Goal: Transaction & Acquisition: Obtain resource

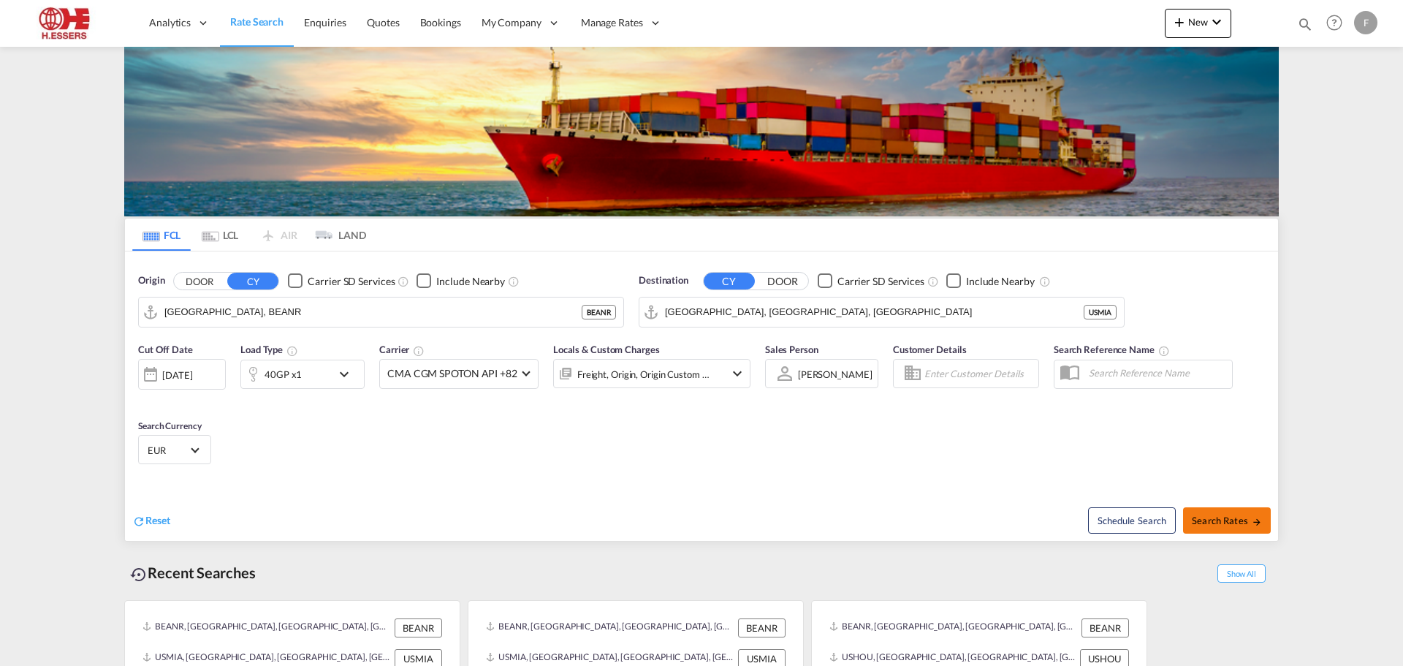
click at [1214, 514] on span "Search Rates" at bounding box center [1227, 520] width 70 height 12
type input "BEANR to USMIA / [DATE]"
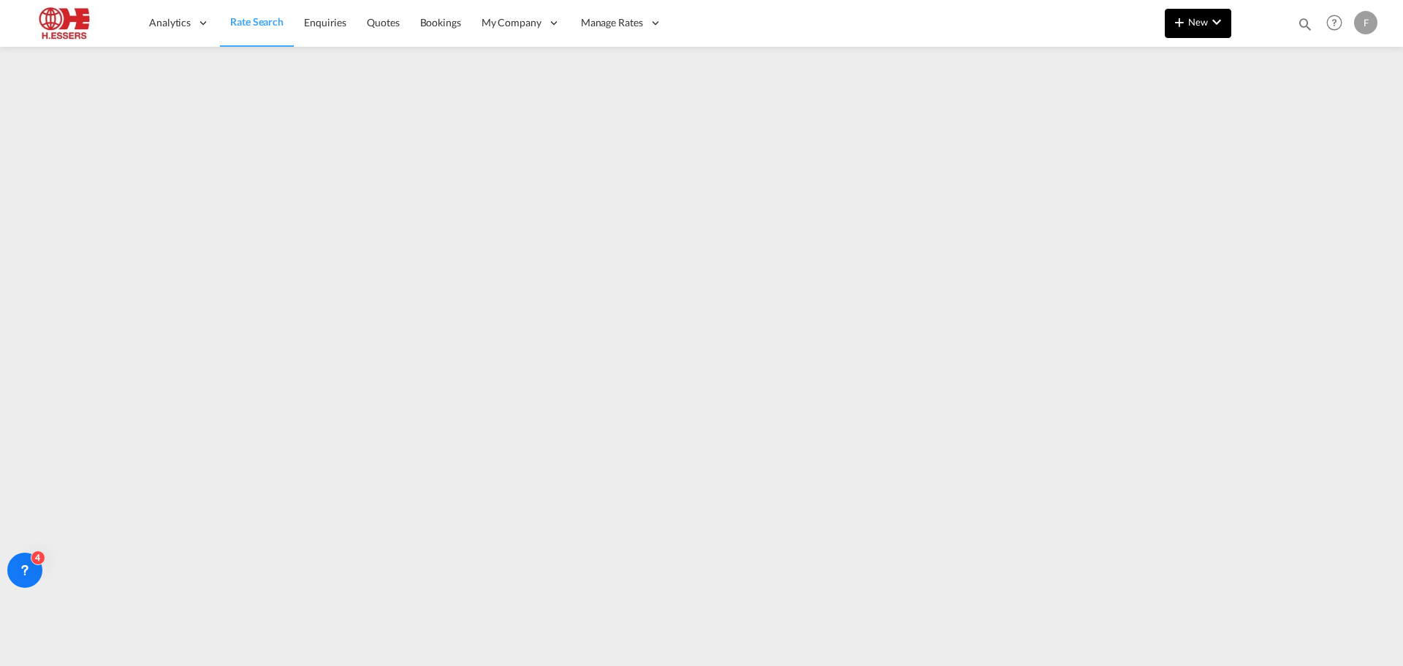
click at [1208, 24] on md-icon "icon-chevron-down" at bounding box center [1217, 22] width 18 height 18
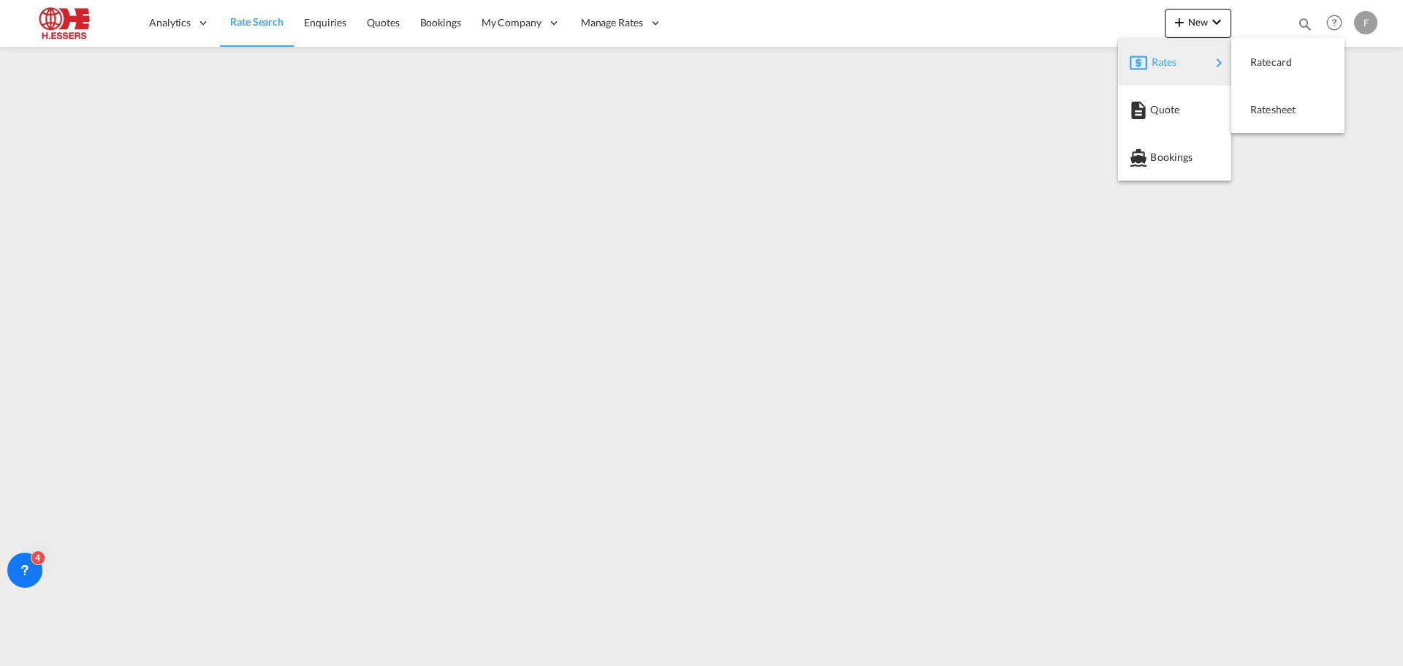
click at [612, 18] on md-backdrop at bounding box center [701, 333] width 1403 height 666
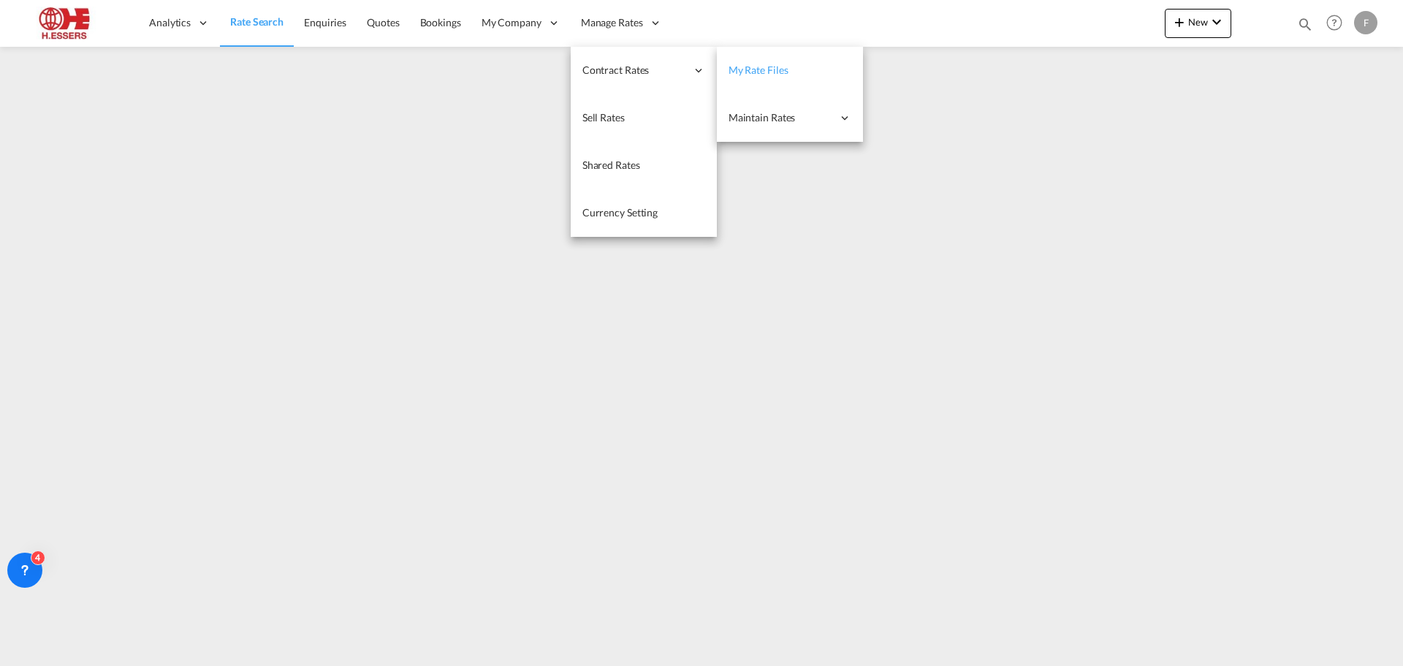
click at [738, 67] on span "My Rate Files" at bounding box center [758, 70] width 60 height 12
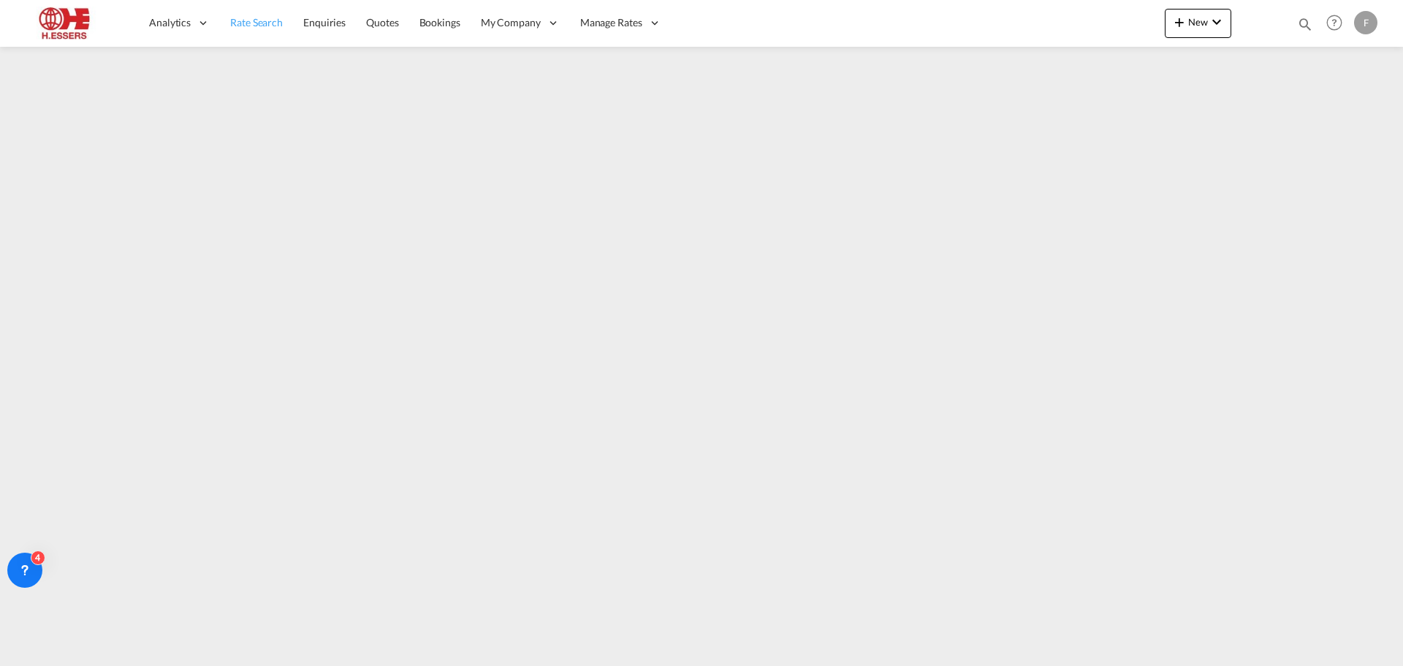
click at [247, 26] on span "Rate Search" at bounding box center [256, 22] width 53 height 12
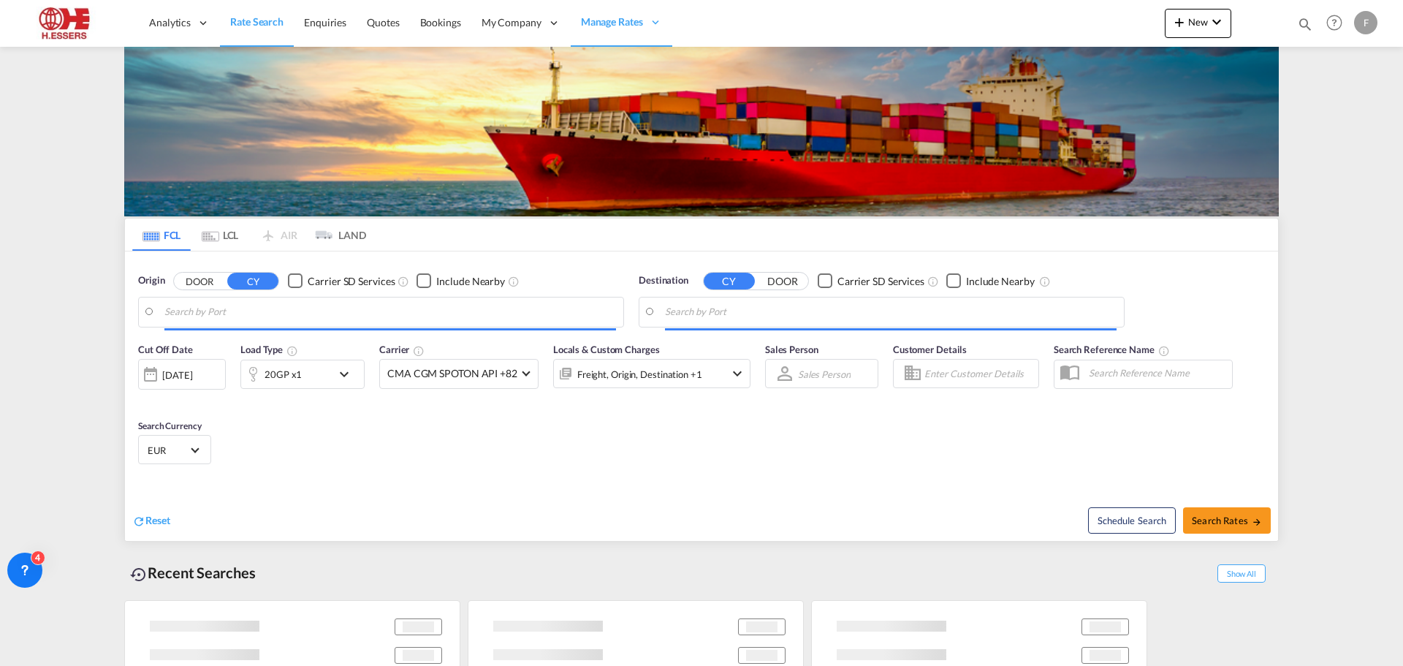
type input "[GEOGRAPHIC_DATA], BEANR"
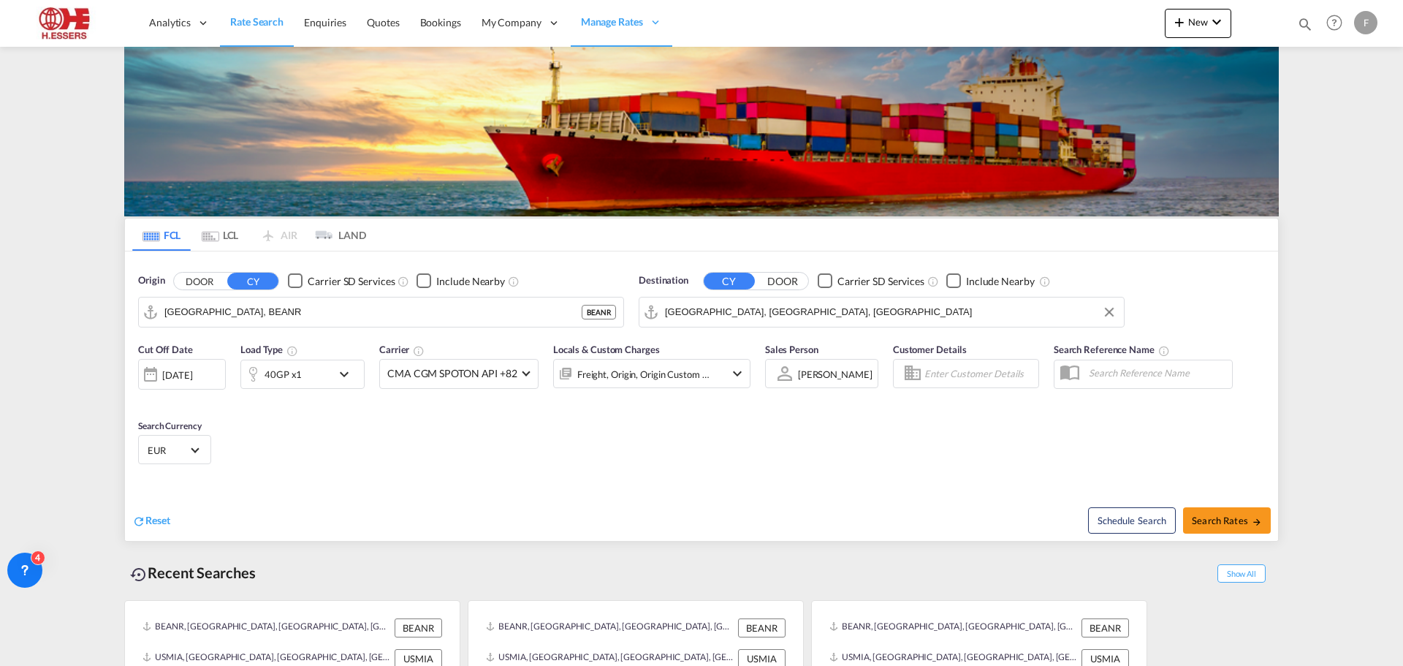
click at [724, 301] on input "[GEOGRAPHIC_DATA], [GEOGRAPHIC_DATA], [GEOGRAPHIC_DATA]" at bounding box center [891, 312] width 452 height 22
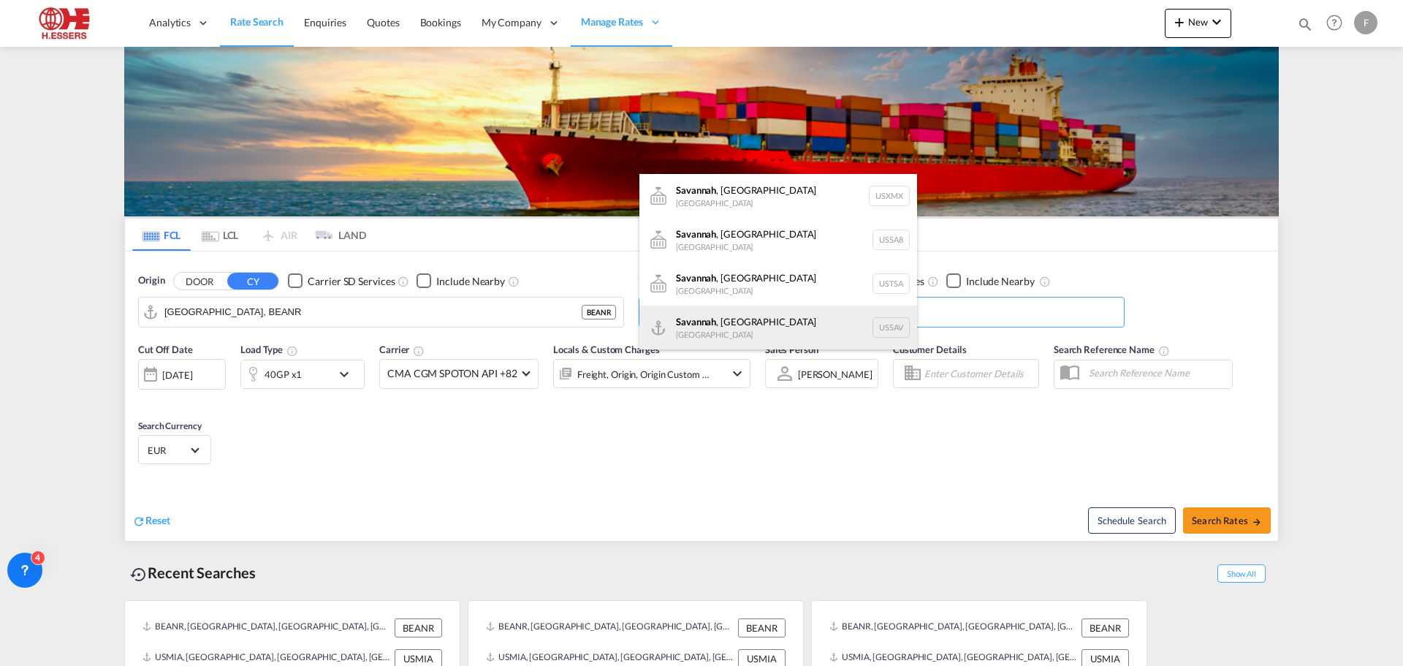
click at [726, 335] on div "[GEOGRAPHIC_DATA] , [GEOGRAPHIC_DATA] [GEOGRAPHIC_DATA] USSAV" at bounding box center [778, 327] width 278 height 44
type input "[GEOGRAPHIC_DATA], [GEOGRAPHIC_DATA], USSAV"
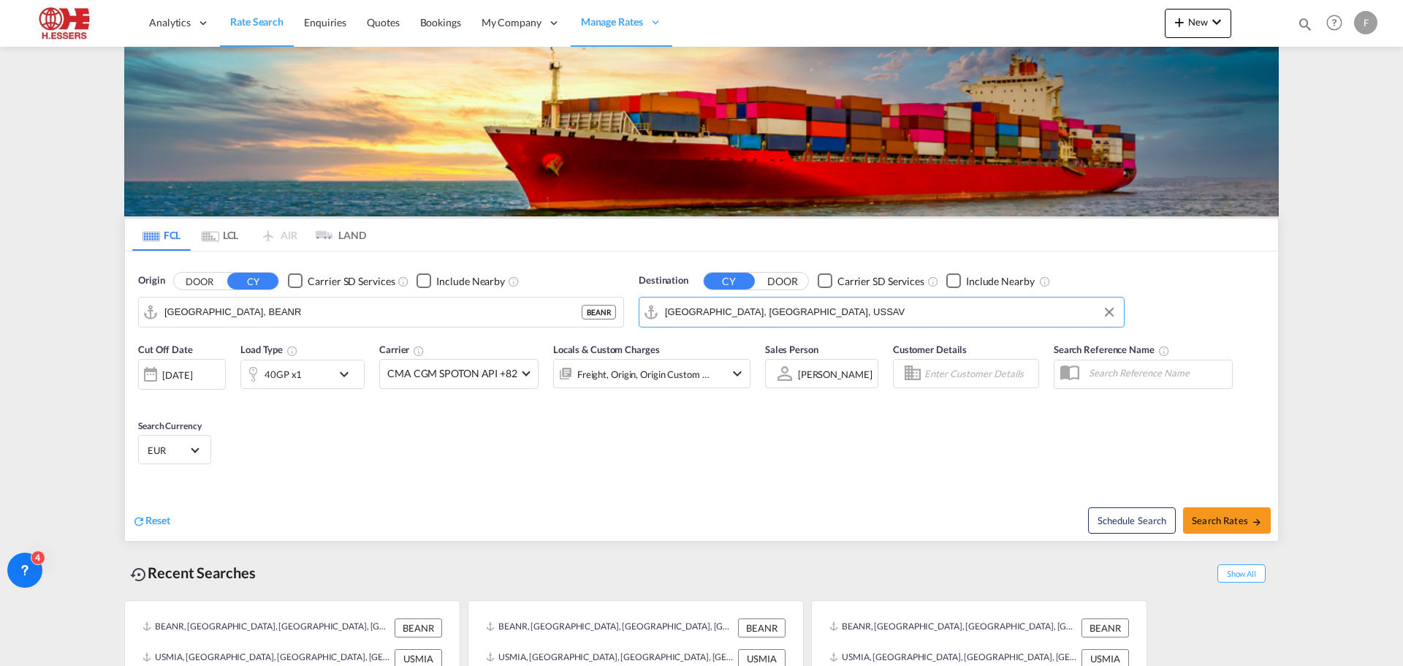
click at [346, 365] on md-icon "icon-chevron-down" at bounding box center [347, 374] width 25 height 18
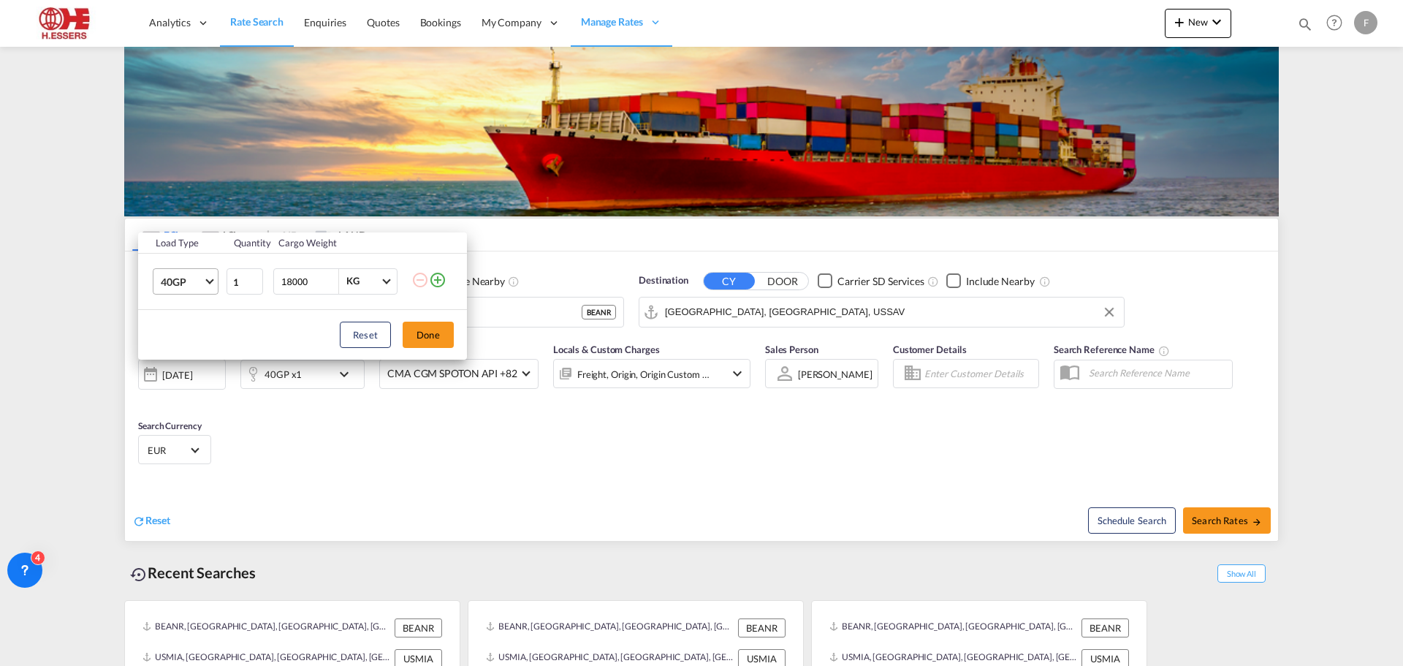
click at [210, 278] on span "Choose: \a40GP" at bounding box center [209, 279] width 8 height 8
click at [182, 312] on div "40HC" at bounding box center [174, 317] width 27 height 15
click at [426, 332] on button "Done" at bounding box center [428, 334] width 51 height 26
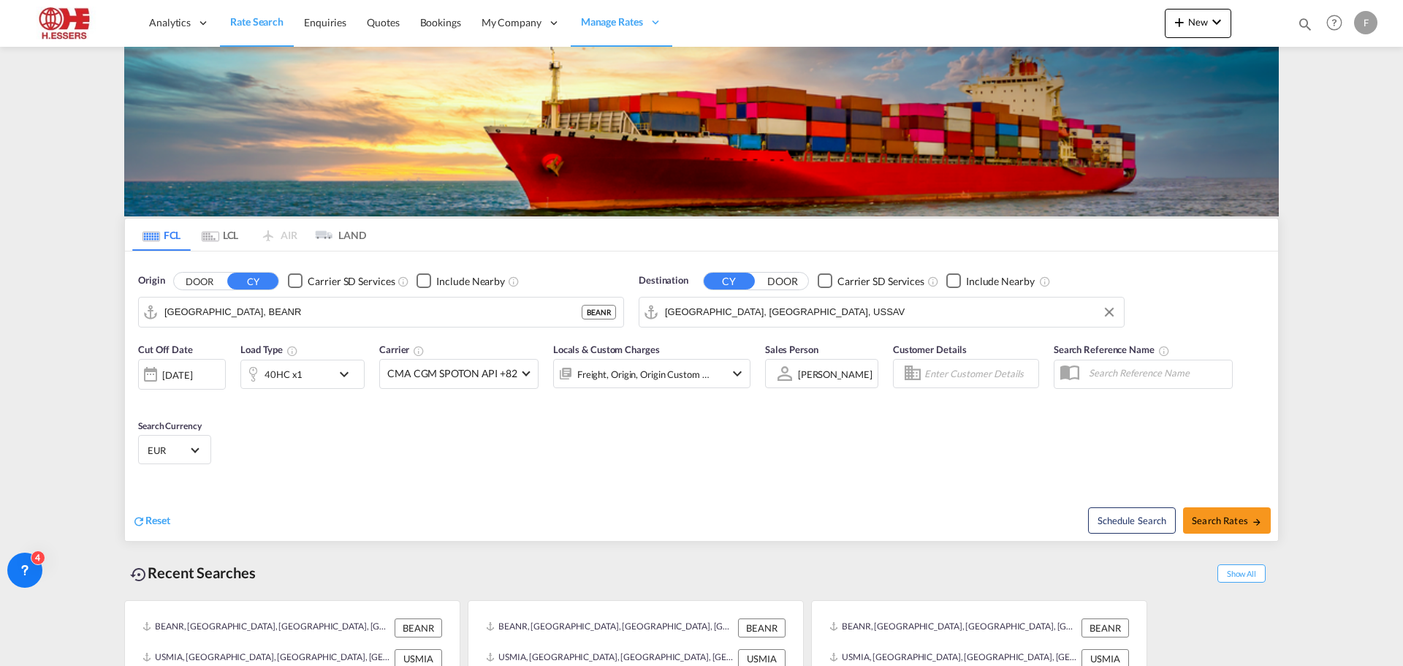
click at [988, 362] on input "Enter Customer Details" at bounding box center [979, 373] width 110 height 22
drag, startPoint x: 988, startPoint y: 219, endPoint x: 902, endPoint y: 218, distance: 85.5
click at [902, 359] on md-input-container "spot exp" at bounding box center [966, 373] width 146 height 29
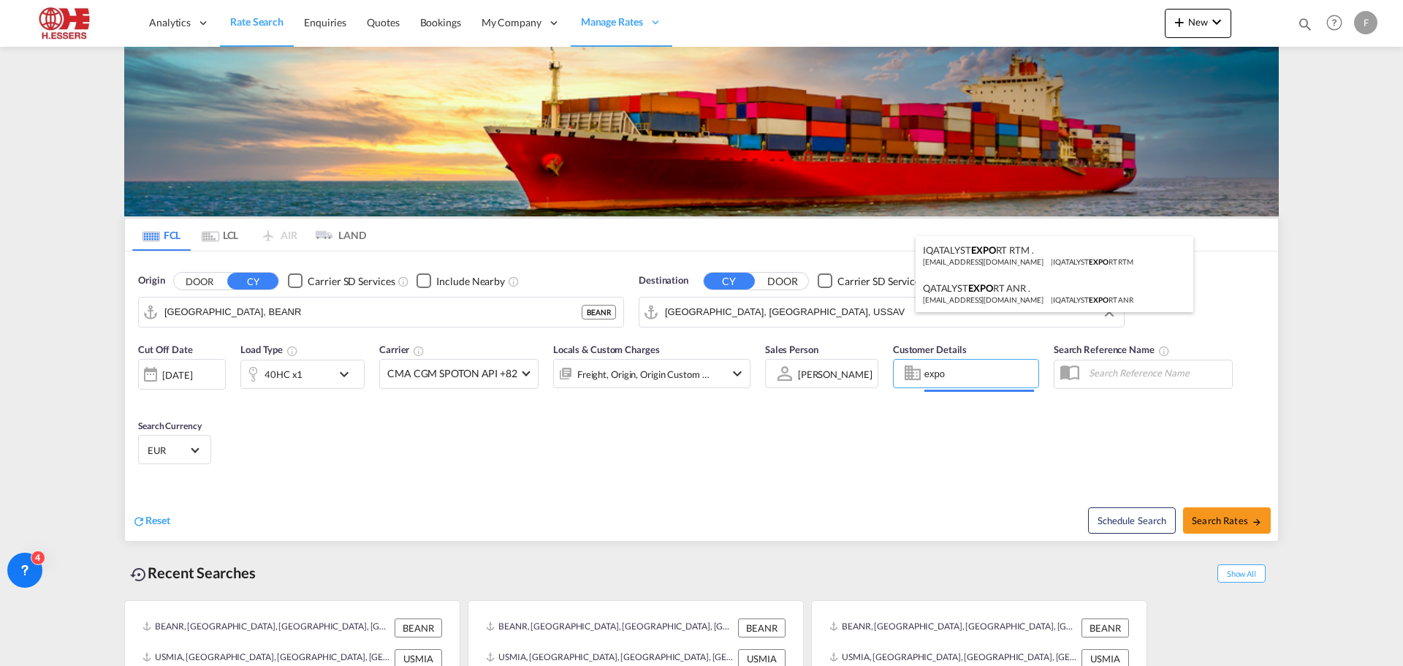
click at [925, 220] on body "Analytics Reports Dashboard Rate Search Enquiries Quotes Bookings" at bounding box center [701, 333] width 1403 height 666
type input "S"
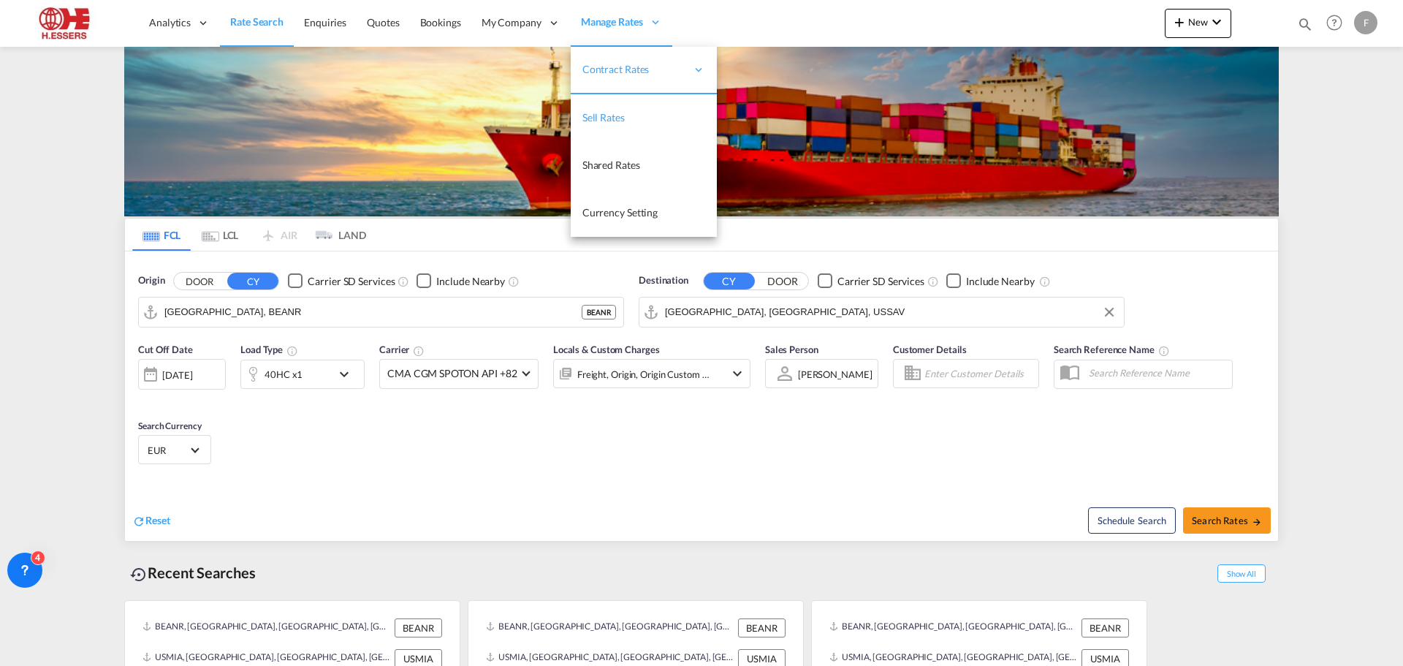
drag, startPoint x: 614, startPoint y: 116, endPoint x: 622, endPoint y: 122, distance: 10.5
click at [614, 116] on span "Sell Rates" at bounding box center [603, 117] width 42 height 12
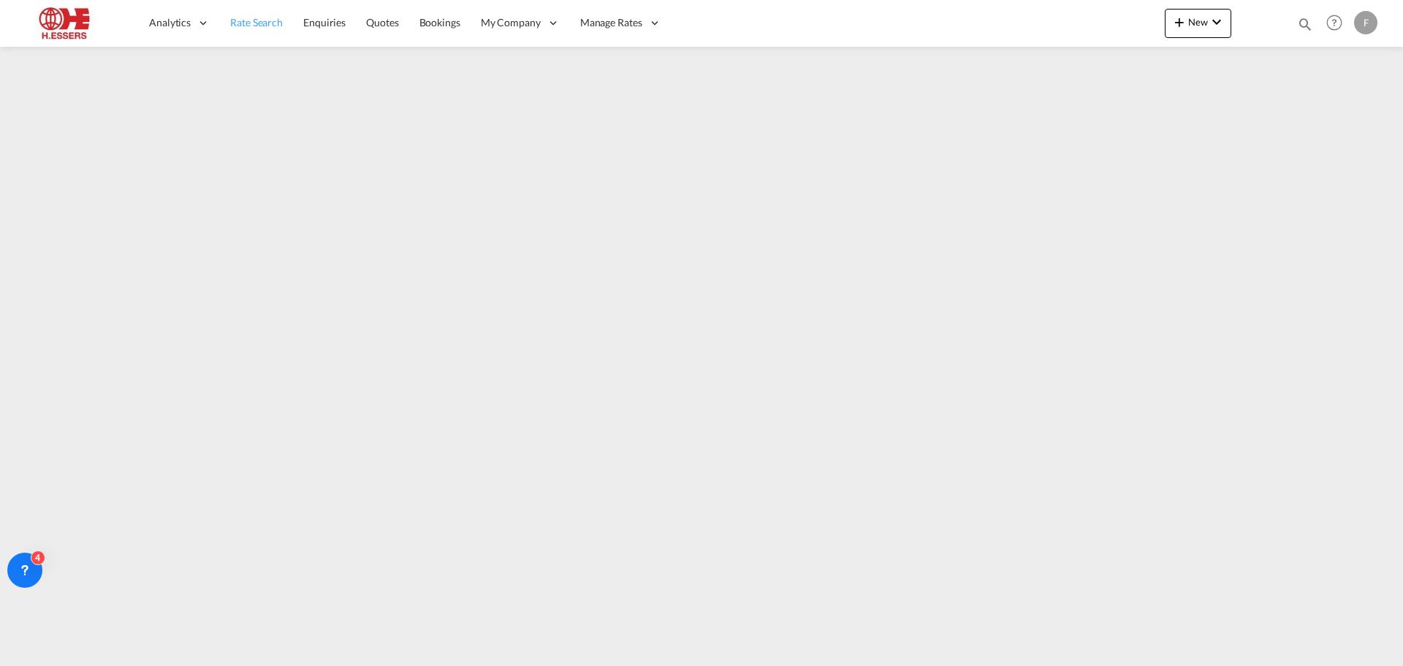
drag, startPoint x: 236, startPoint y: 20, endPoint x: 249, endPoint y: 28, distance: 15.0
click at [236, 20] on span "Rate Search" at bounding box center [256, 22] width 53 height 12
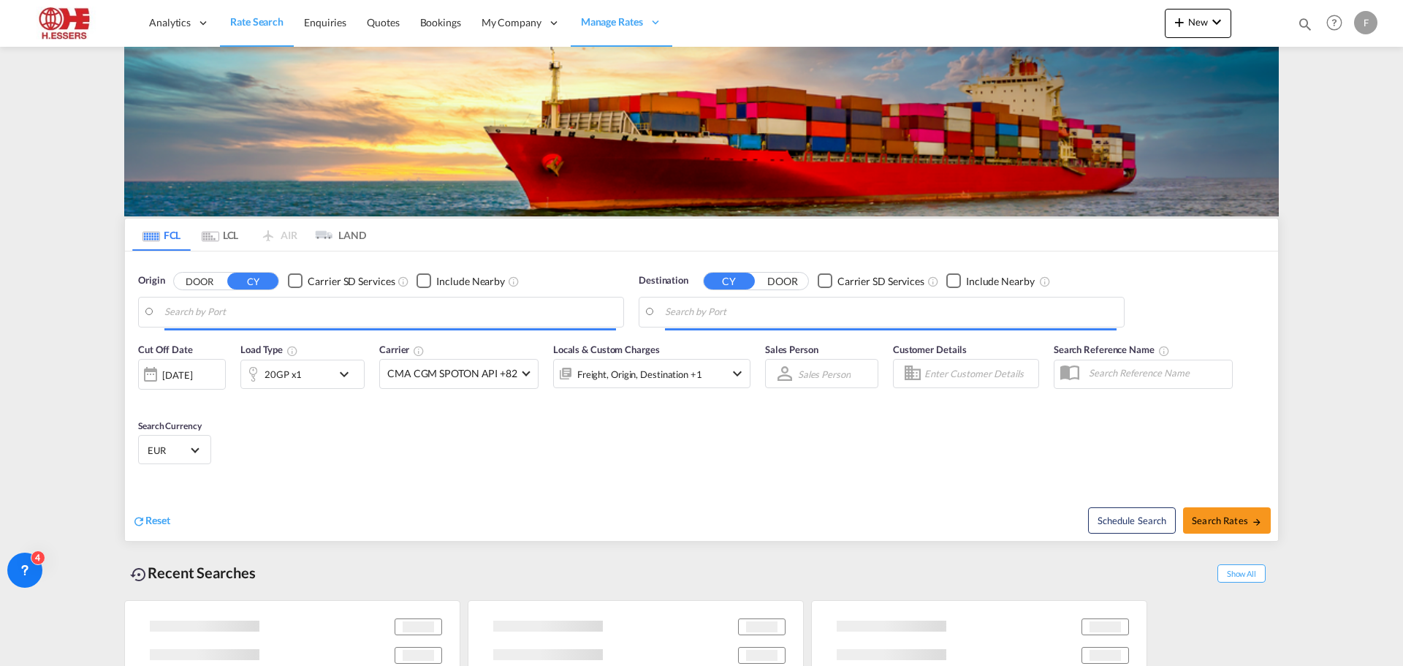
type input "[GEOGRAPHIC_DATA], BEANR"
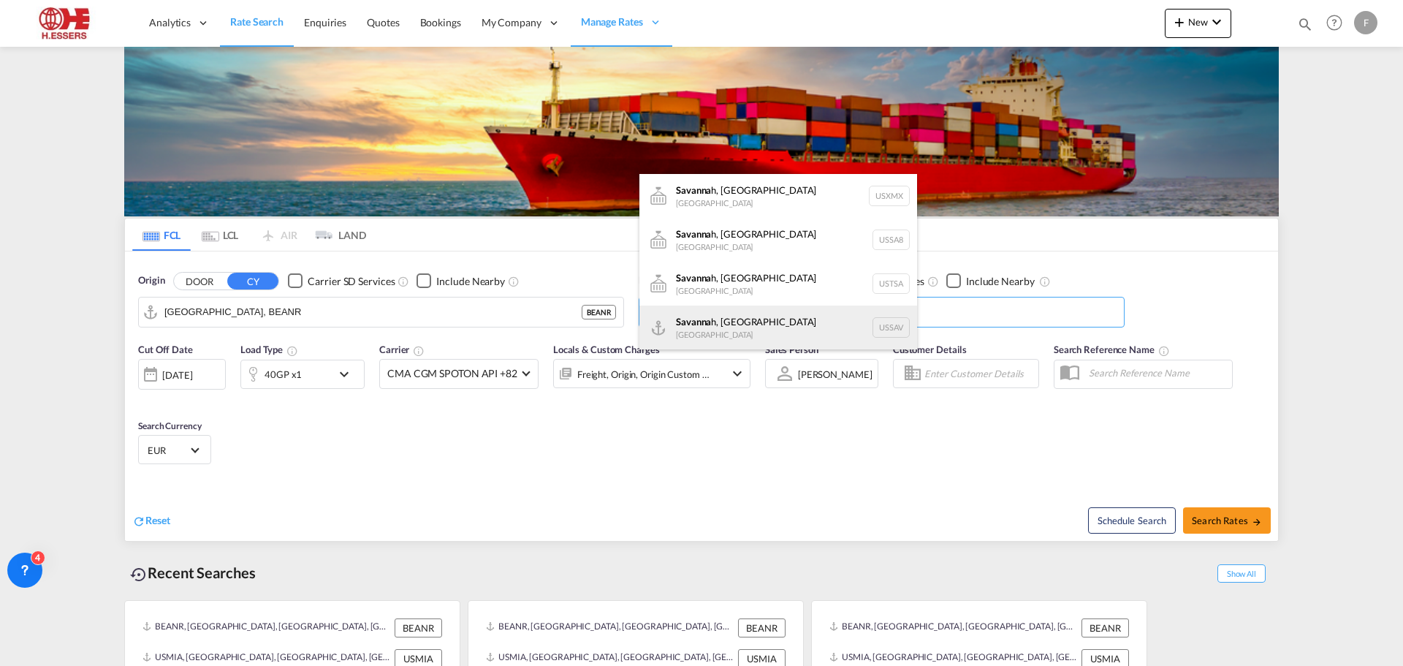
click at [761, 313] on div "Savanna h, [GEOGRAPHIC_DATA] [GEOGRAPHIC_DATA] USSAV" at bounding box center [778, 327] width 278 height 44
type input "[GEOGRAPHIC_DATA], [GEOGRAPHIC_DATA], USSAV"
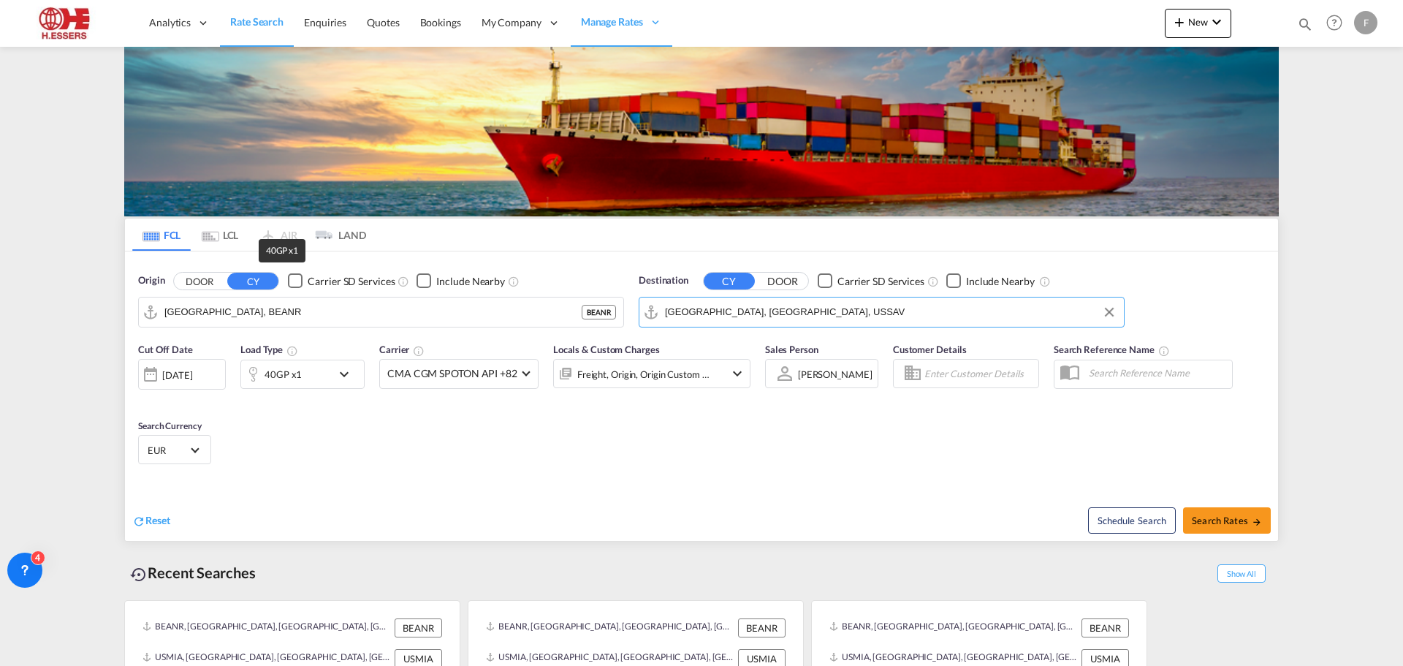
click at [297, 364] on div "40GP x1" at bounding box center [282, 374] width 37 height 20
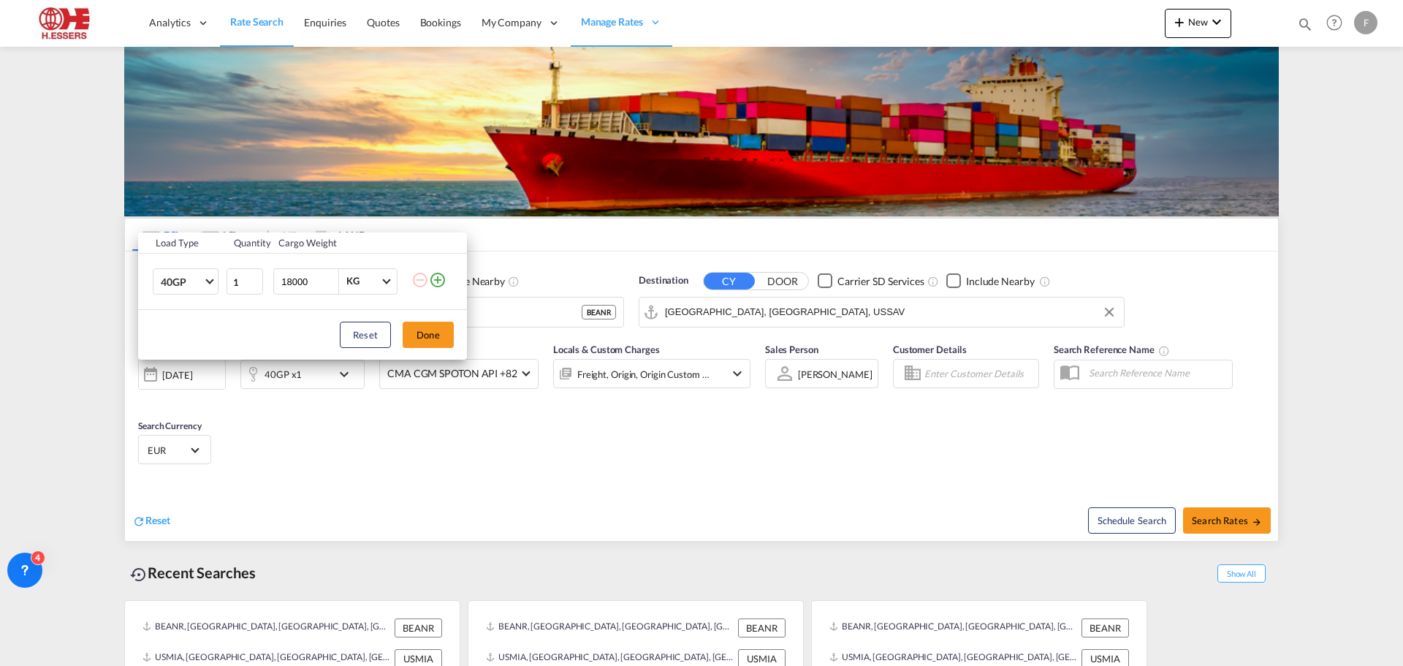
click at [956, 218] on div "Load Type Quantity Cargo Weight 40GP 20GP 40GP 40HC 45HC 20RE 40RE 40HR 20OT 40…" at bounding box center [701, 333] width 1403 height 666
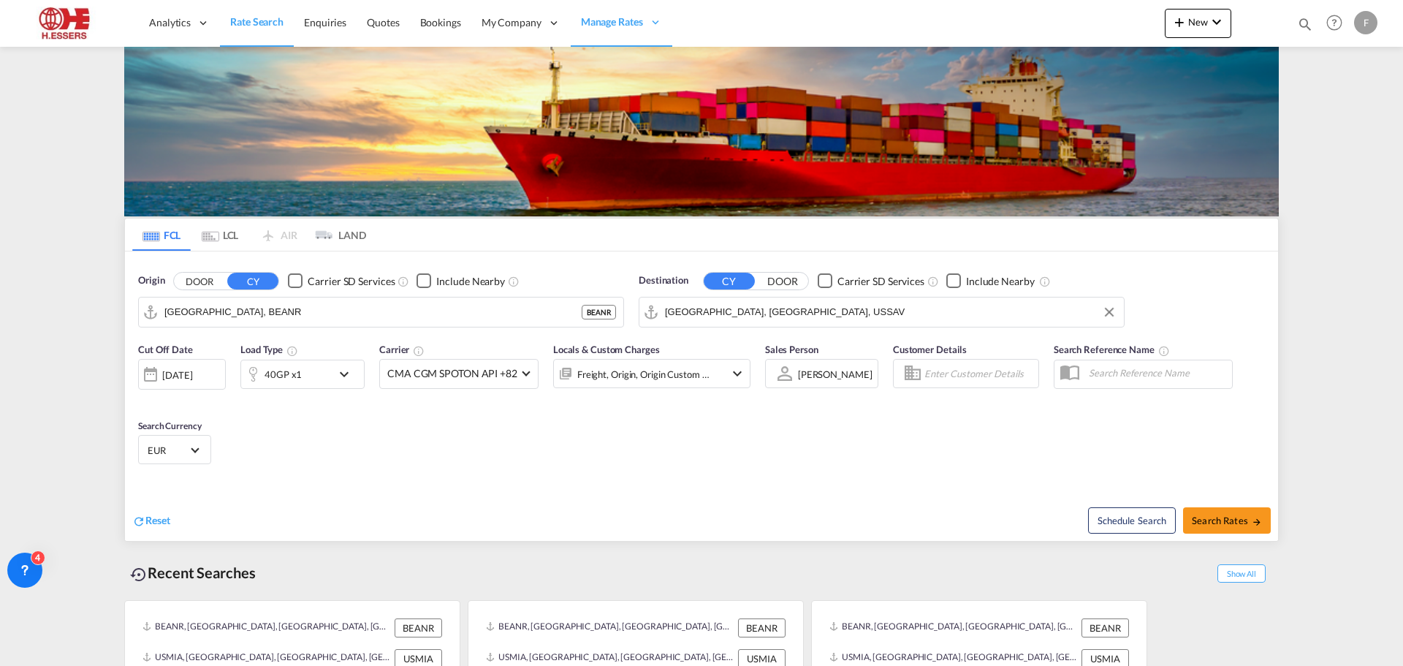
click at [962, 362] on input "Enter Customer Details" at bounding box center [979, 373] width 110 height 22
type input "s"
type input "SPOT EXP"
drag, startPoint x: 983, startPoint y: 218, endPoint x: 989, endPoint y: 210, distance: 9.5
click at [983, 362] on input "SPOT EXP" at bounding box center [979, 373] width 110 height 22
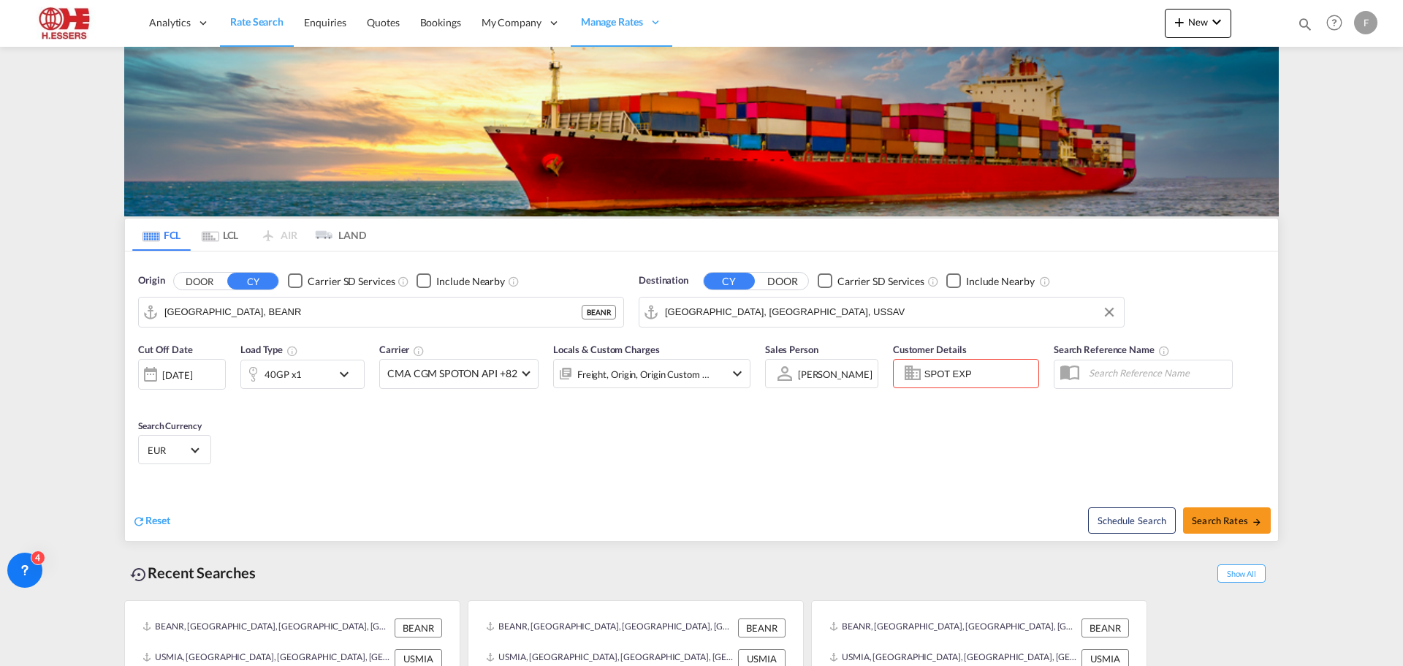
click at [344, 365] on md-icon "icon-chevron-down" at bounding box center [347, 374] width 25 height 18
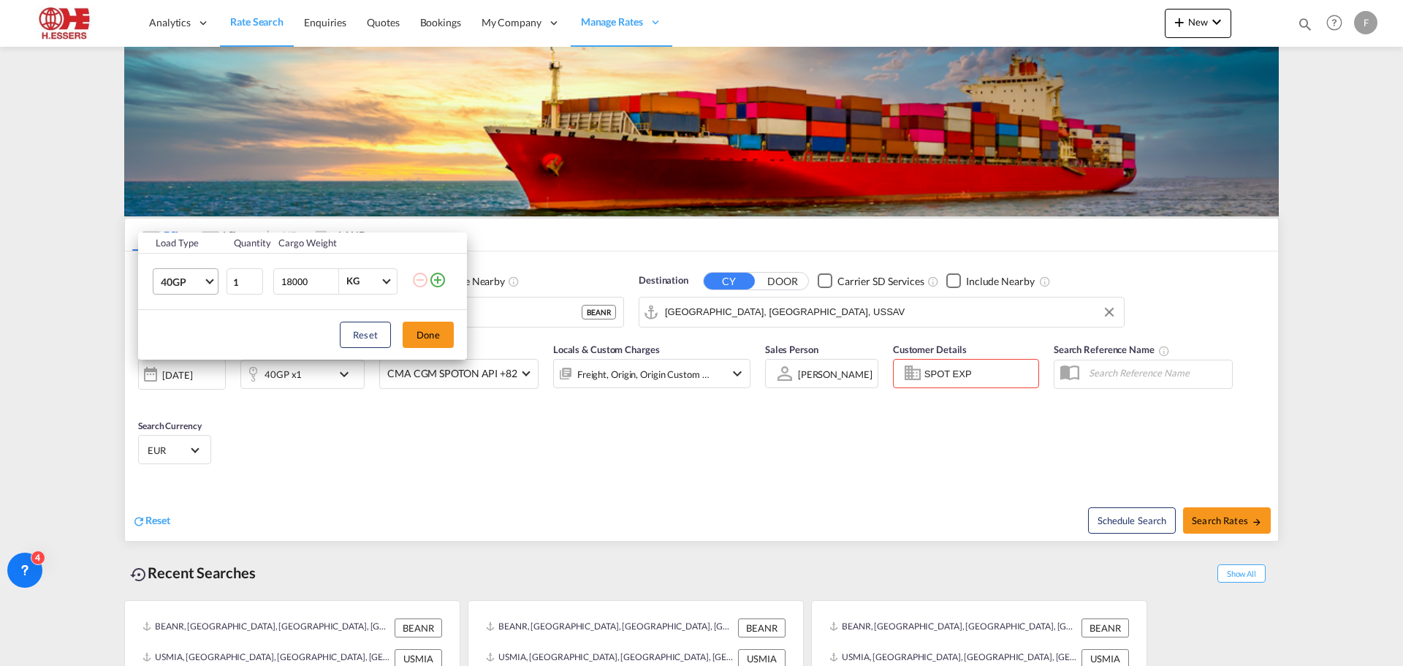
click at [211, 273] on md-select-value "40GP" at bounding box center [188, 281] width 58 height 25
click at [211, 273] on md-option "40GP" at bounding box center [198, 281] width 99 height 35
click at [202, 282] on span "40GP" at bounding box center [182, 282] width 42 height 15
click at [179, 316] on div "40HC" at bounding box center [174, 317] width 27 height 15
click at [441, 331] on button "Done" at bounding box center [428, 334] width 51 height 26
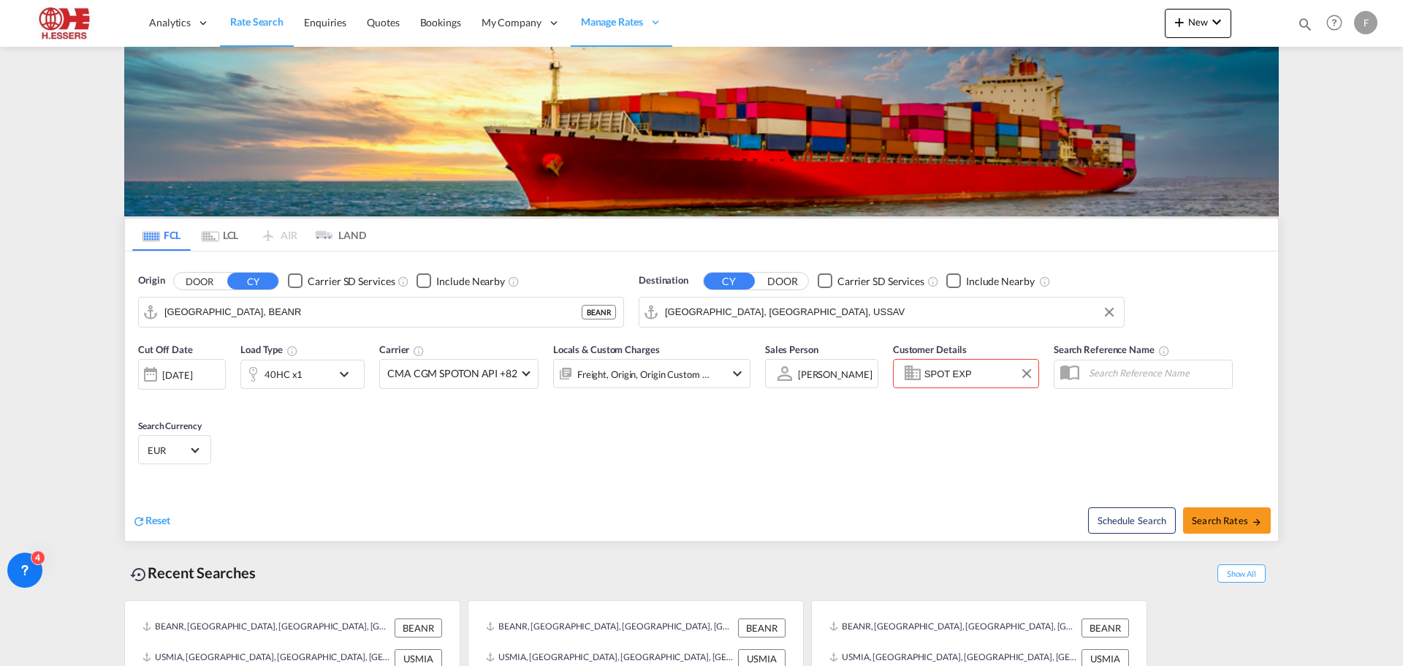
click at [974, 362] on input "SPOT EXP" at bounding box center [979, 373] width 110 height 22
drag, startPoint x: 984, startPoint y: 217, endPoint x: 894, endPoint y: 217, distance: 90.6
click at [894, 359] on md-input-container "SPOT EXP" at bounding box center [966, 373] width 146 height 29
click at [1225, 514] on span "Search Rates" at bounding box center [1227, 520] width 70 height 12
type input "BEANR to USSAV / [DATE]"
